Goal: Task Accomplishment & Management: Use online tool/utility

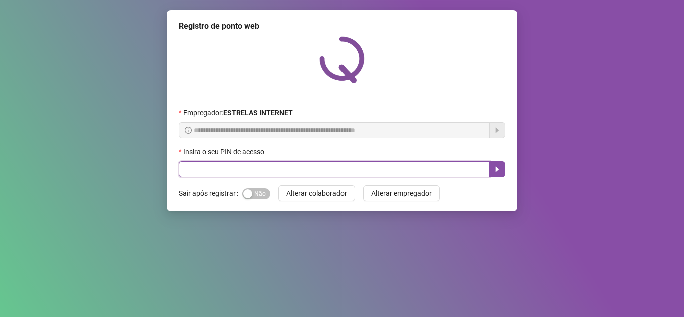
drag, startPoint x: 253, startPoint y: 169, endPoint x: 257, endPoint y: 163, distance: 7.9
click at [252, 168] on input "text" at bounding box center [334, 169] width 311 height 16
type input "*****"
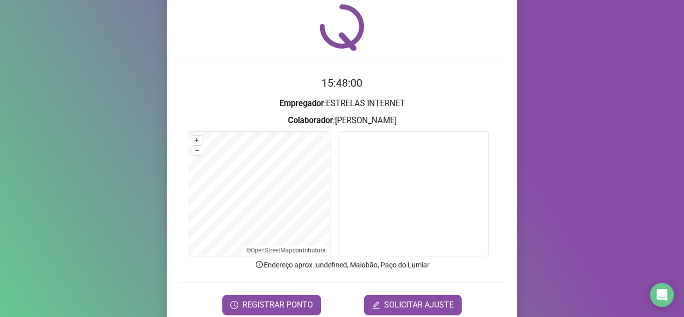
scroll to position [74, 0]
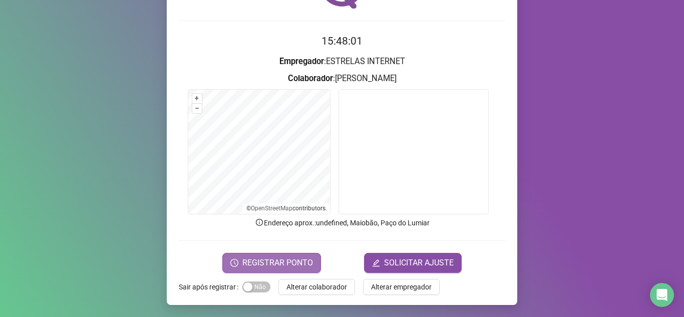
click at [268, 261] on span "REGISTRAR PONTO" at bounding box center [277, 263] width 71 height 12
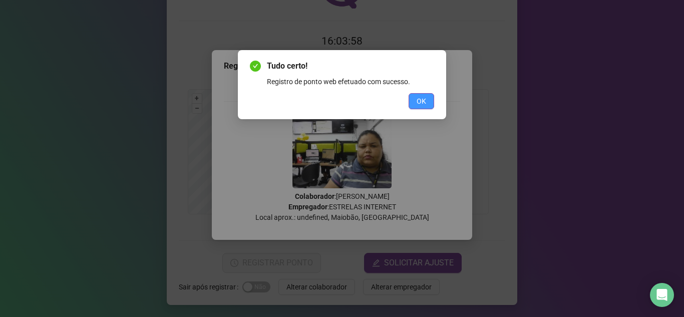
click at [424, 101] on span "OK" at bounding box center [422, 101] width 10 height 11
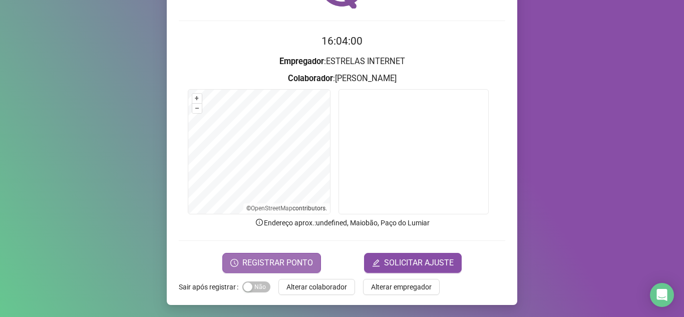
click at [277, 262] on span "REGISTRAR PONTO" at bounding box center [277, 263] width 71 height 12
